Goal: Navigation & Orientation: Find specific page/section

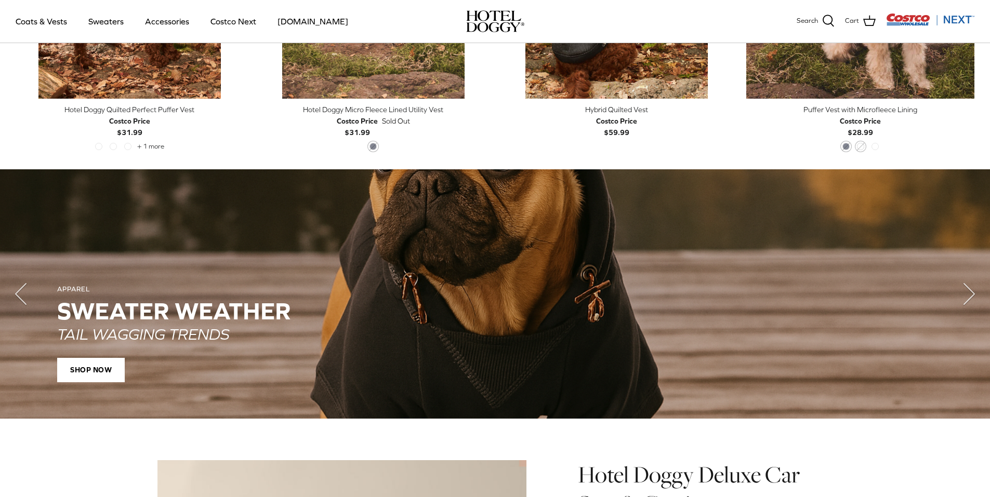
scroll to position [705, 0]
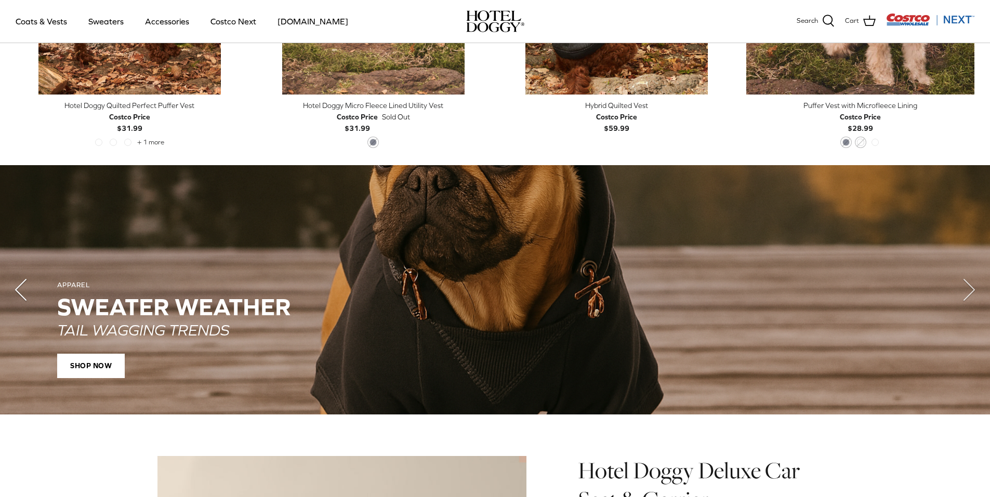
click at [21, 285] on polyline "Previous" at bounding box center [21, 290] width 10 height 21
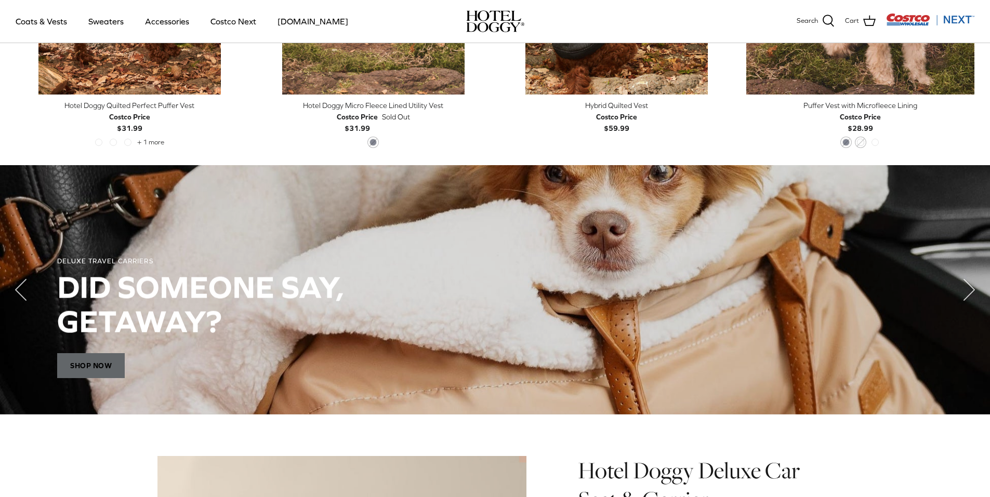
click at [107, 366] on span "Shop Now" at bounding box center [91, 365] width 68 height 25
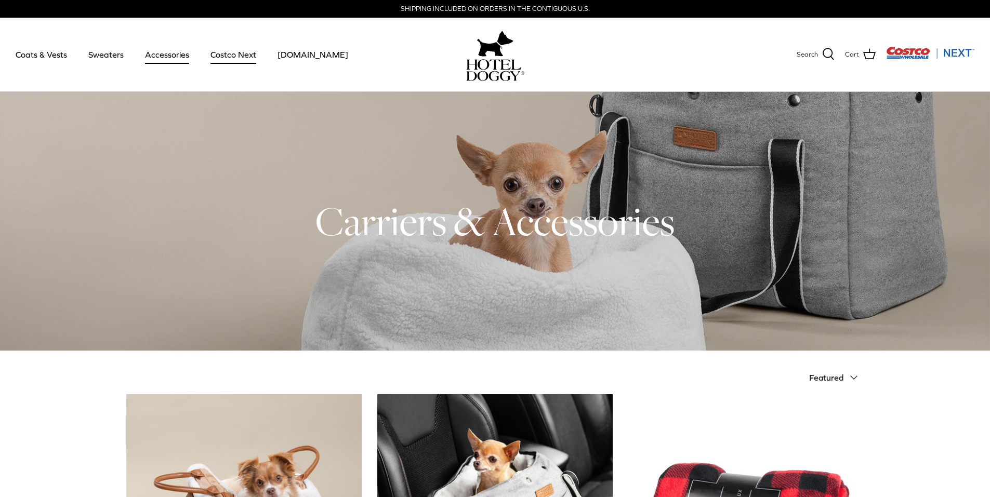
click at [232, 56] on link "Costco Next" at bounding box center [233, 54] width 64 height 35
click at [99, 52] on link "Sweaters" at bounding box center [106, 54] width 54 height 35
click at [231, 53] on link "Costco Next" at bounding box center [233, 54] width 64 height 35
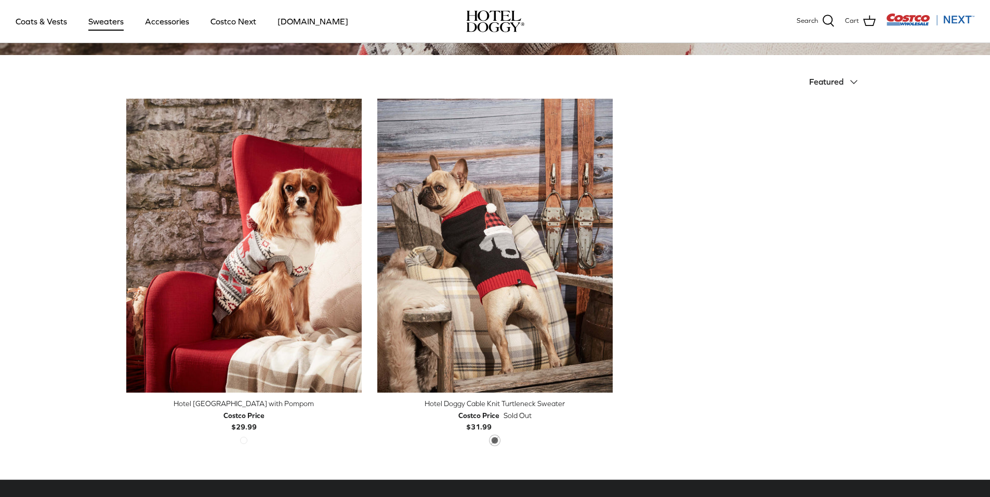
scroll to position [223, 0]
